Goal: Task Accomplishment & Management: Manage account settings

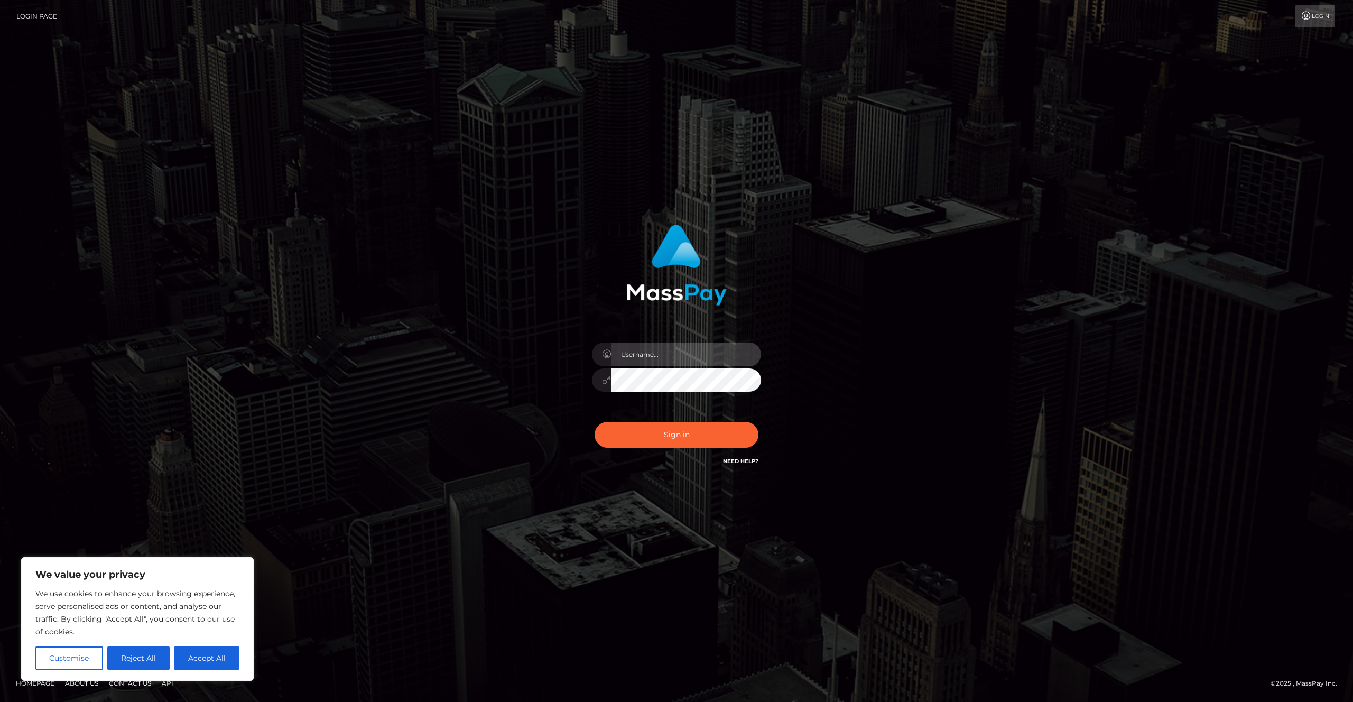
type input "Areg"
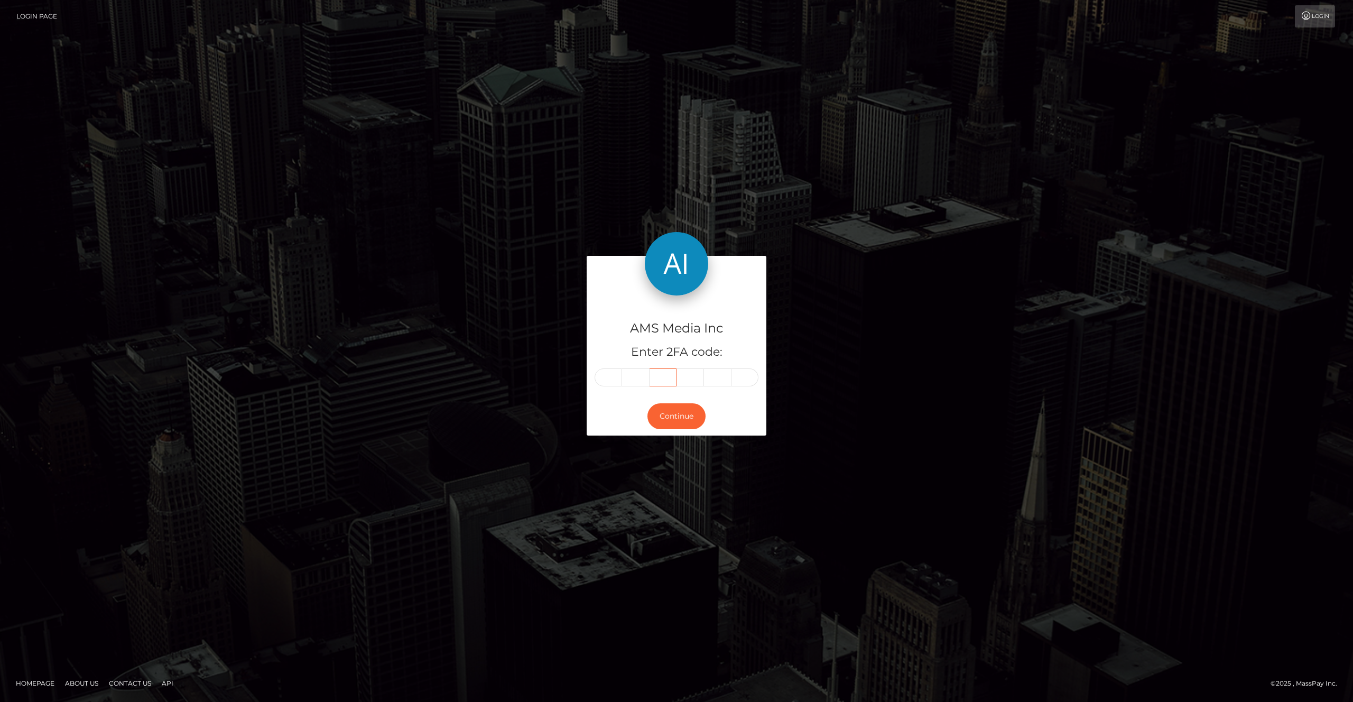
type input "676899"
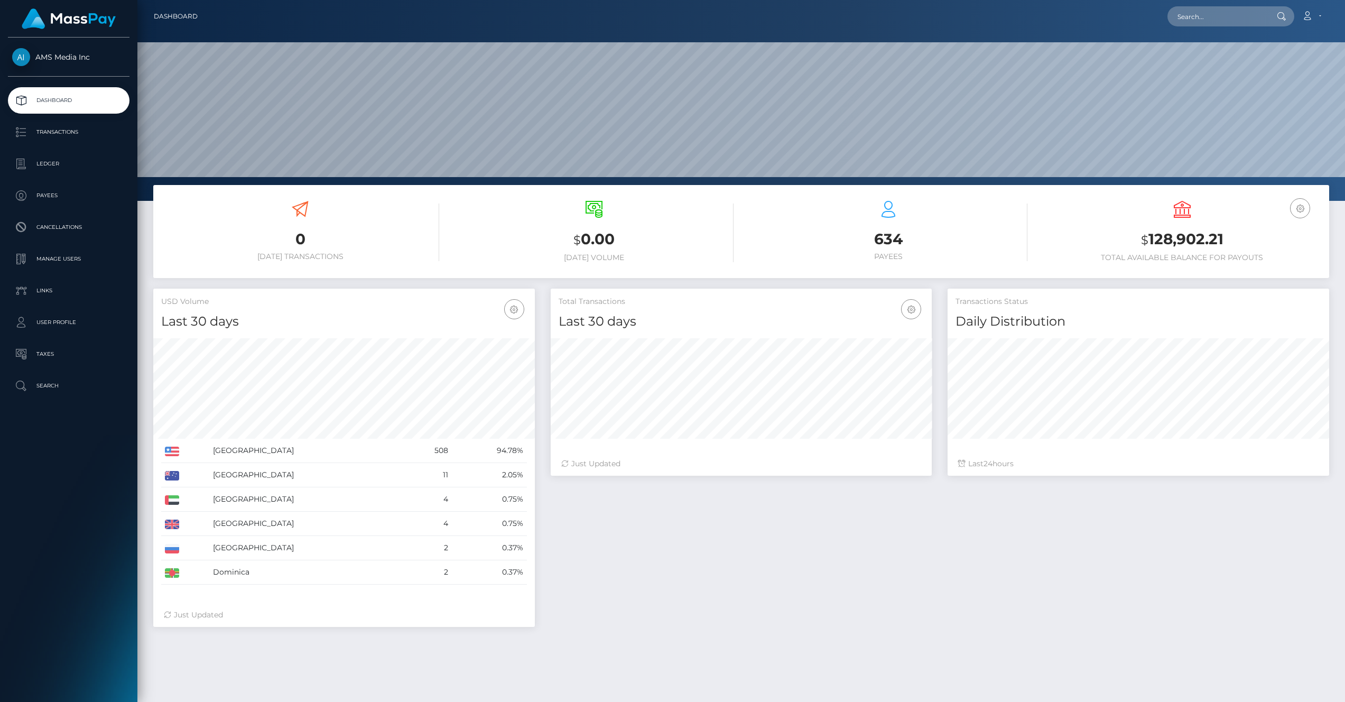
scroll to position [187, 382]
